Goal: Task Accomplishment & Management: Complete application form

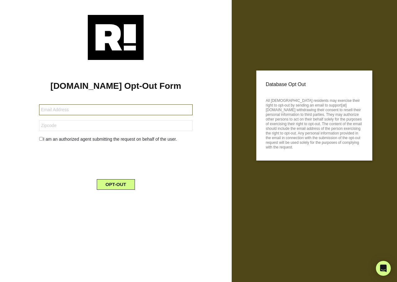
type input "[EMAIL_ADDRESS][DOMAIN_NAME]"
type input "77573"
type input "[EMAIL_ADDRESS][DOMAIN_NAME]"
type input "78233"
type input "[EMAIL_ADDRESS][DOMAIN_NAME]"
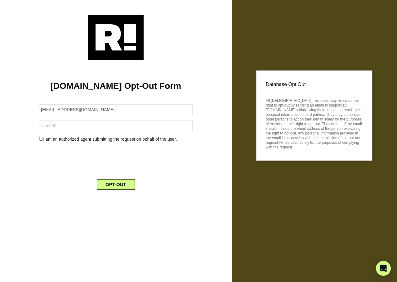
type input "44846"
